Goal: Transaction & Acquisition: Purchase product/service

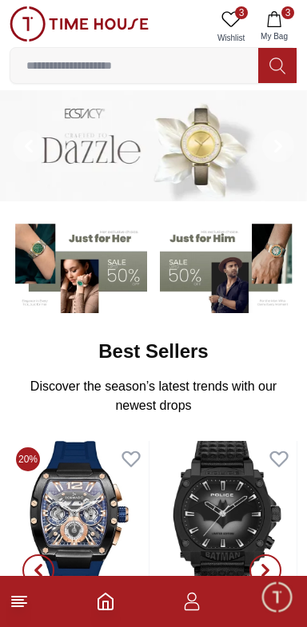
click at [19, 601] on icon at bounding box center [19, 601] width 19 height 19
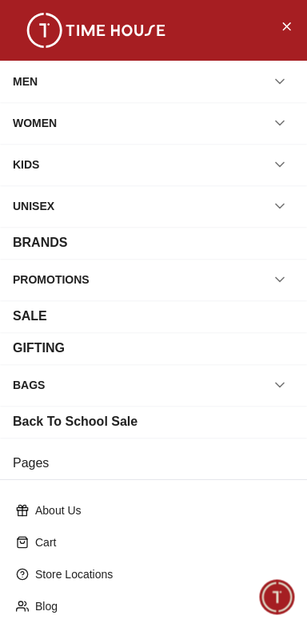
click at [269, 169] on button "button" at bounding box center [279, 164] width 29 height 29
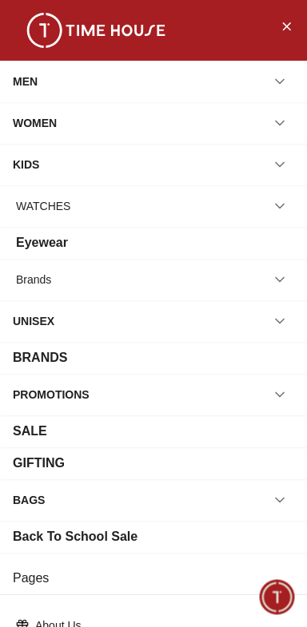
click at [283, 204] on icon "button" at bounding box center [279, 206] width 8 height 4
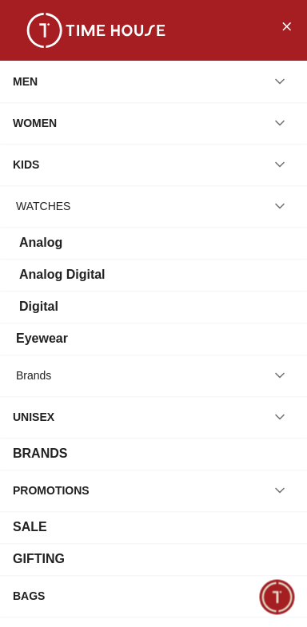
click at [31, 201] on div "WATCHES" at bounding box center [43, 206] width 54 height 29
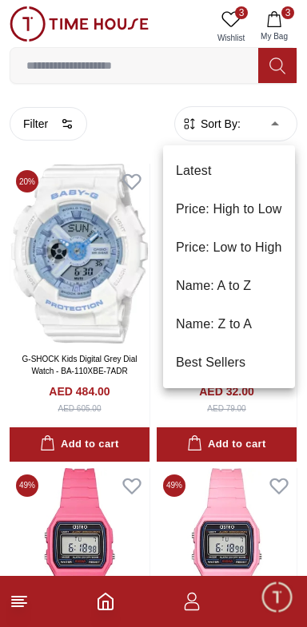
click at [267, 246] on li "Price: Low to High" at bounding box center [229, 247] width 132 height 38
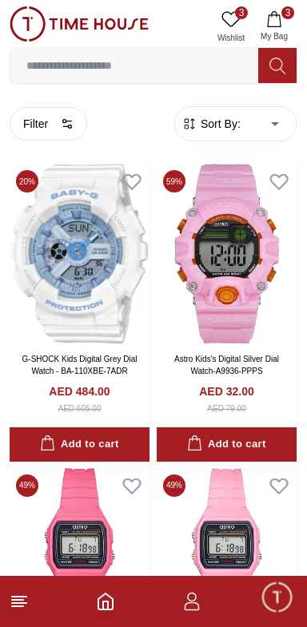
type input "*"
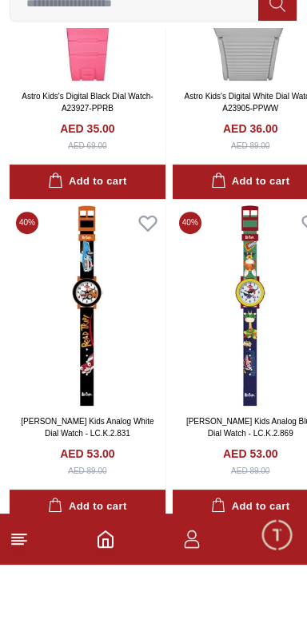
scroll to position [2930, 0]
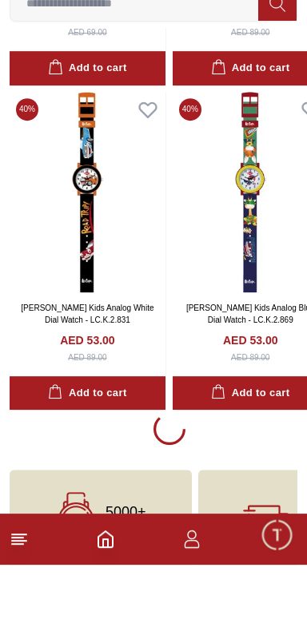
click at [16, 606] on line at bounding box center [17, 606] width 11 height 0
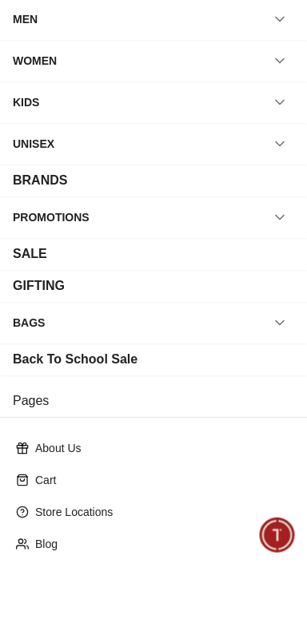
scroll to position [2930, 0]
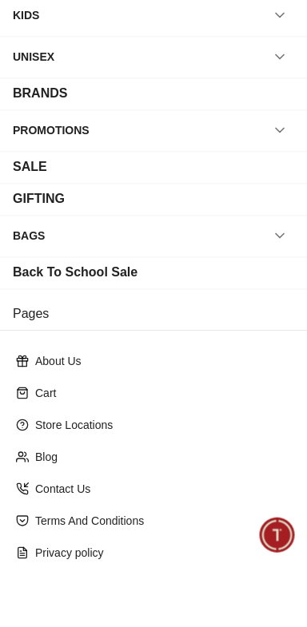
scroll to position [191, 0]
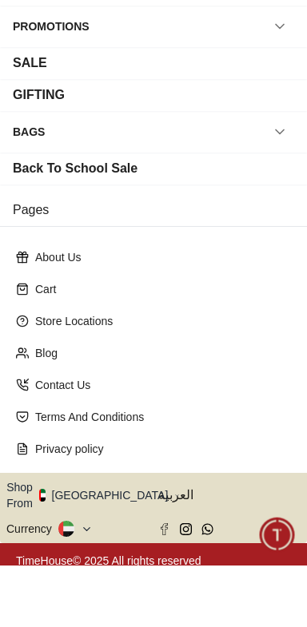
click at [174, 552] on icon "button" at bounding box center [177, 558] width 6 height 12
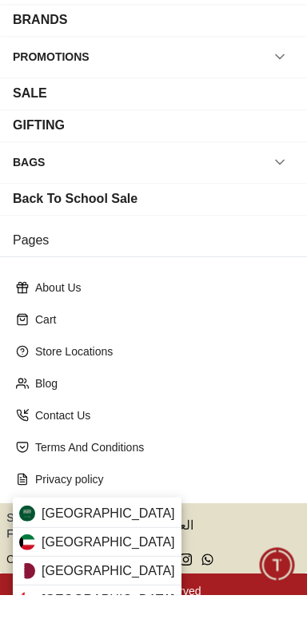
scroll to position [2930, 0]
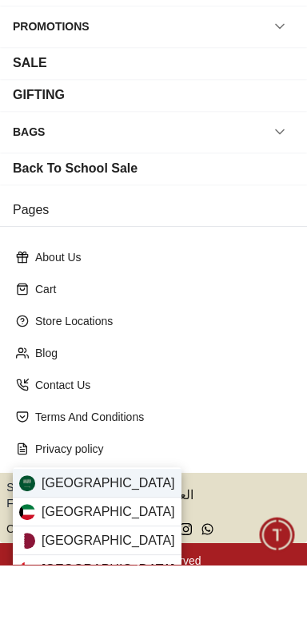
click at [42, 543] on span "[GEOGRAPHIC_DATA]" at bounding box center [108, 545] width 133 height 19
